Goal: Task Accomplishment & Management: Use online tool/utility

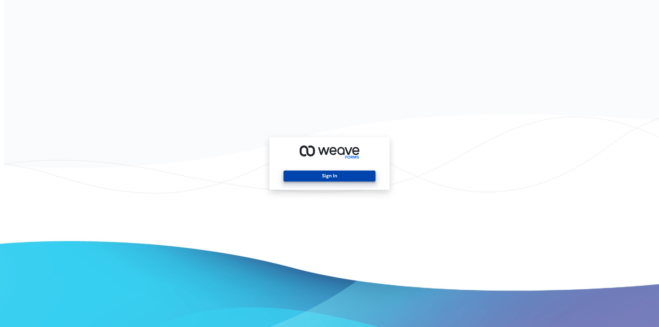
click at [340, 175] on button "Sign In" at bounding box center [329, 176] width 92 height 11
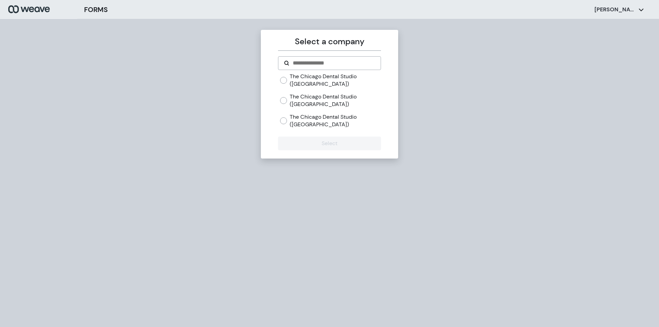
click at [290, 83] on label "The Chicago Dental Studio ([GEOGRAPHIC_DATA])" at bounding box center [335, 80] width 91 height 15
click at [348, 145] on button "Select" at bounding box center [329, 144] width 103 height 14
